Goal: Download file/media

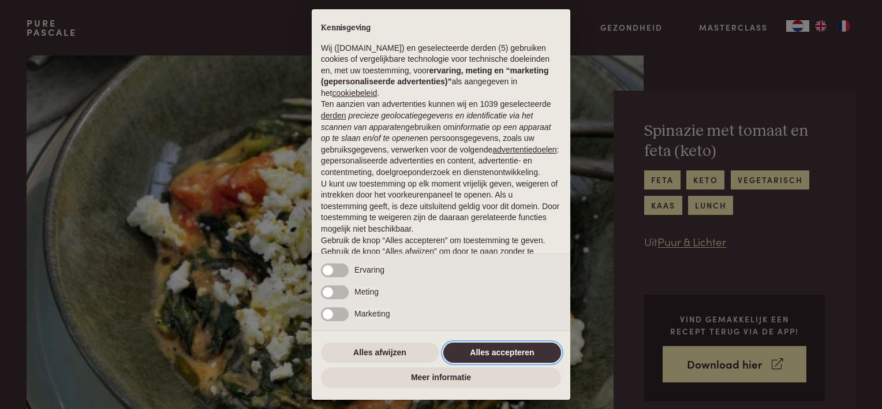
click at [493, 353] on button "Alles accepteren" at bounding box center [502, 352] width 118 height 21
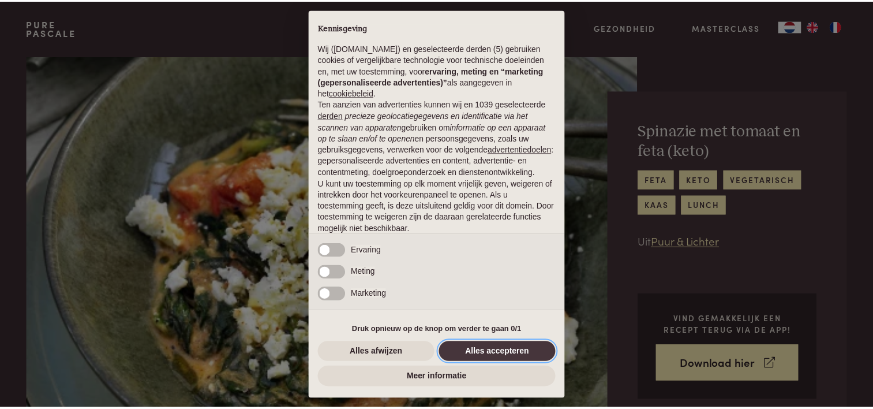
scroll to position [55, 0]
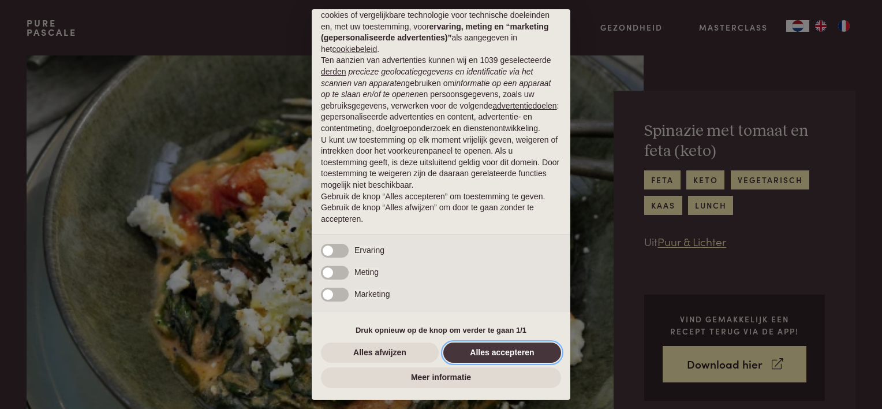
click at [485, 357] on button "Alles accepteren" at bounding box center [502, 352] width 118 height 21
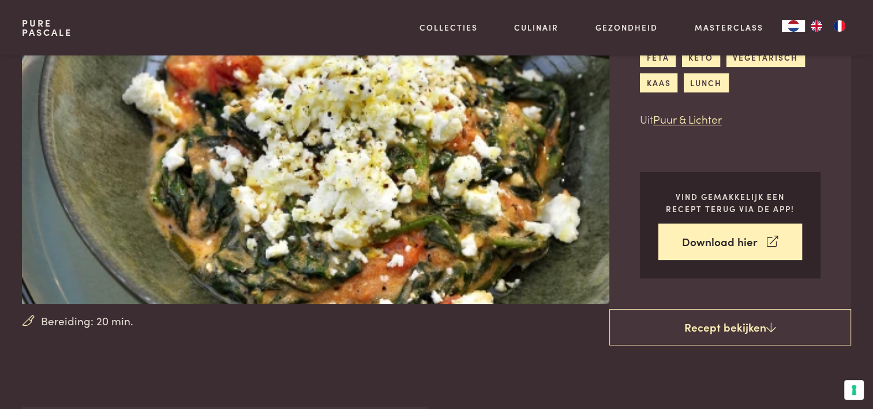
scroll to position [117, 0]
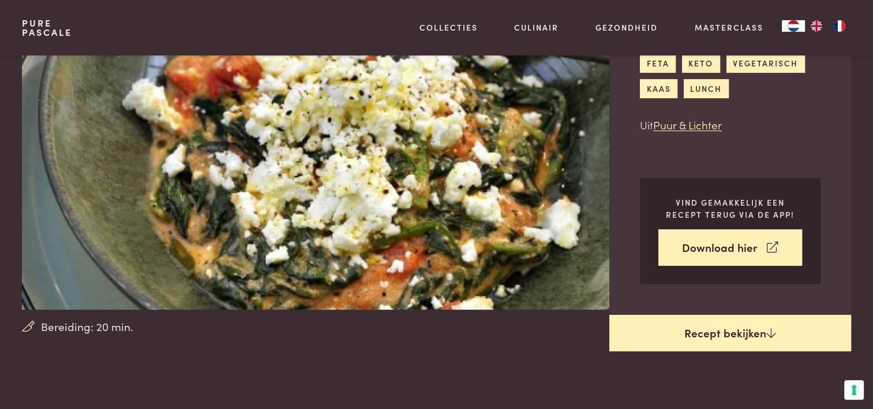
click at [733, 330] on link "Recept bekijken" at bounding box center [730, 333] width 242 height 37
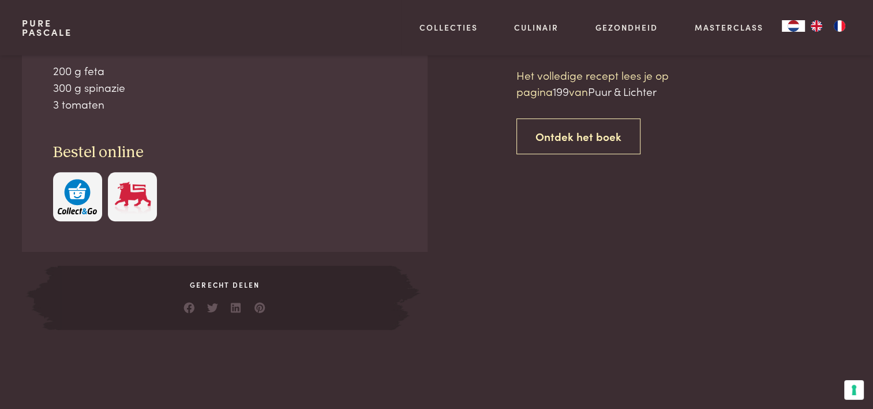
scroll to position [527, 0]
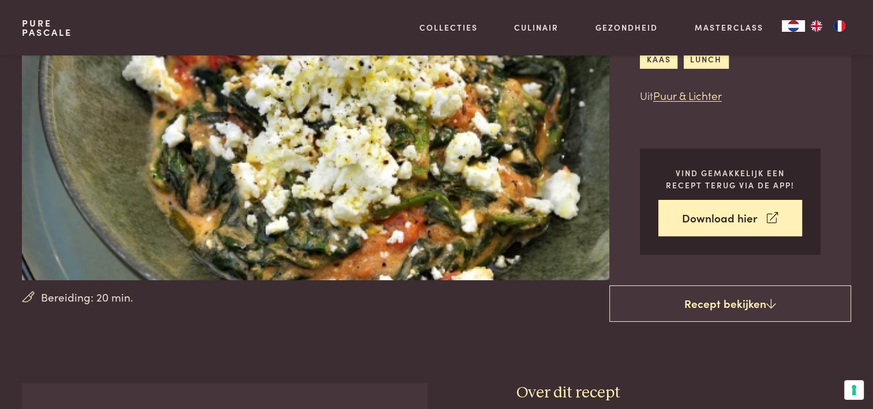
scroll to position [152, 0]
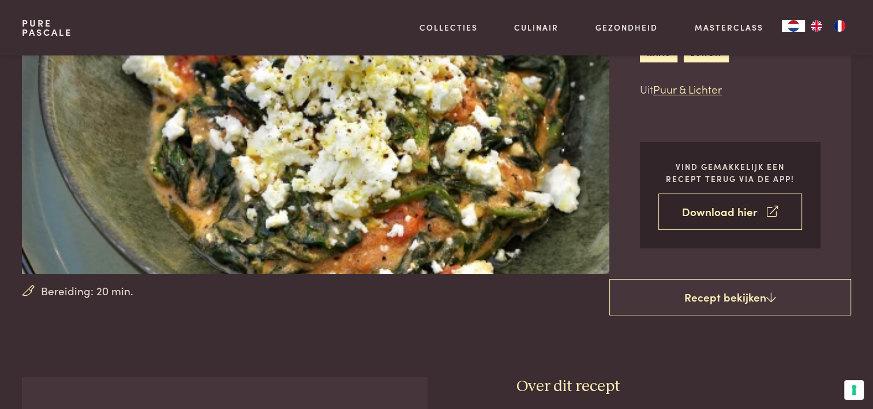
click at [721, 220] on link "Download hier" at bounding box center [730, 211] width 144 height 36
